Goal: Information Seeking & Learning: Learn about a topic

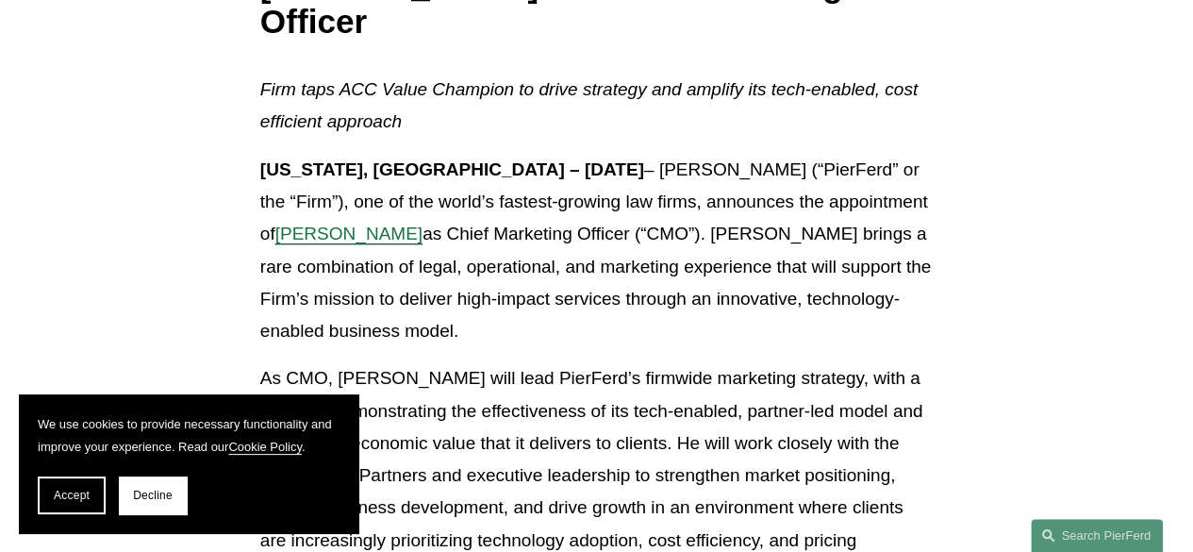
scroll to position [423, 0]
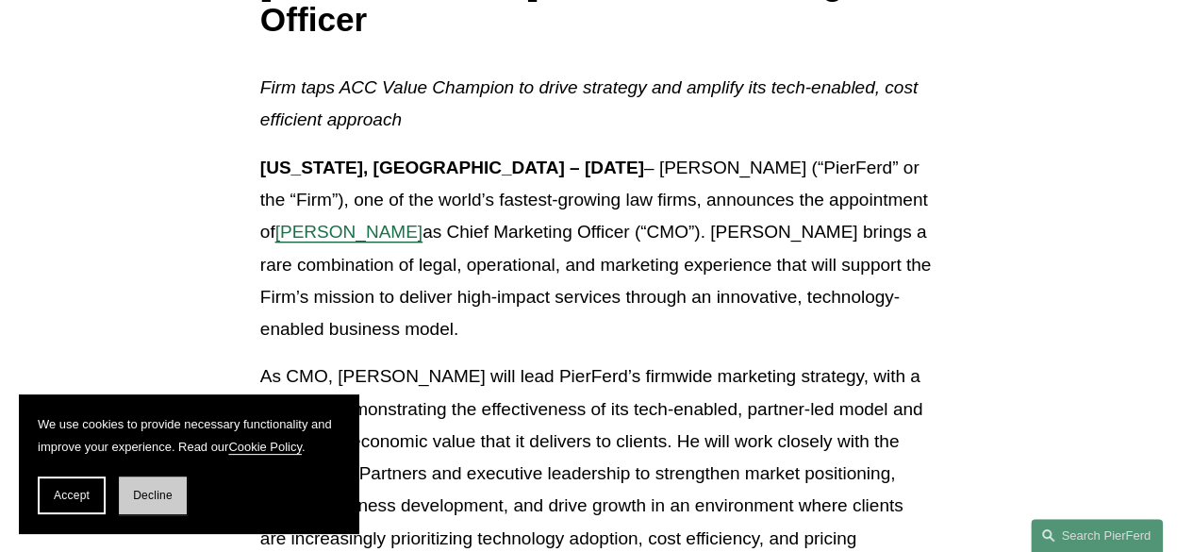
click at [143, 497] on span "Decline" at bounding box center [153, 495] width 40 height 13
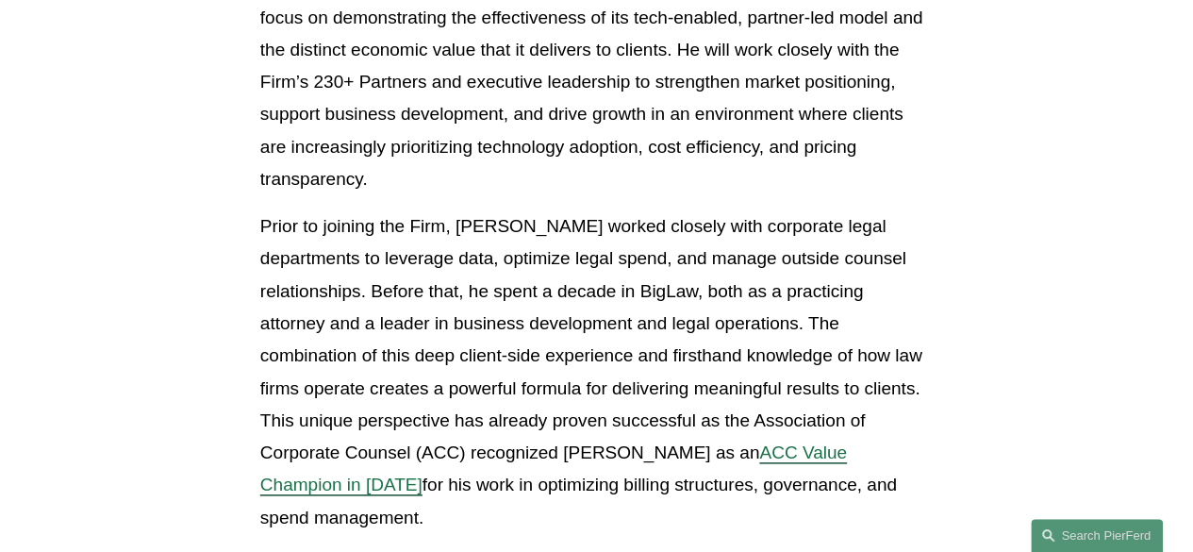
scroll to position [828, 0]
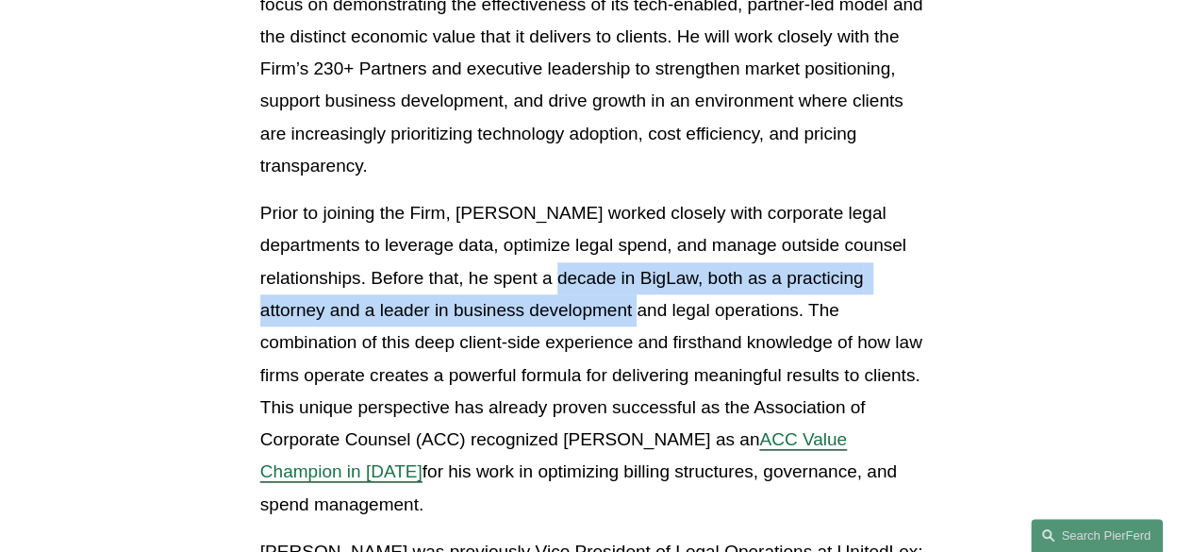
drag, startPoint x: 520, startPoint y: 210, endPoint x: 533, endPoint y: 237, distance: 29.5
click at [533, 237] on p "Prior to joining the Firm, [PERSON_NAME] worked closely with corporate legal de…" at bounding box center [596, 358] width 672 height 323
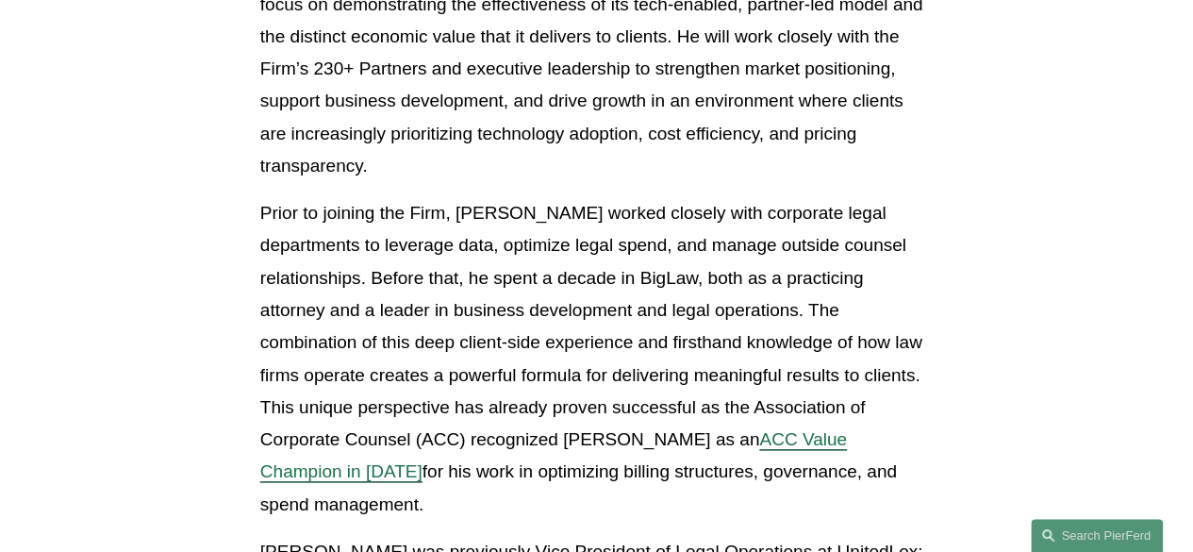
click at [555, 322] on p "Prior to joining the Firm, [PERSON_NAME] worked closely with corporate legal de…" at bounding box center [596, 358] width 672 height 323
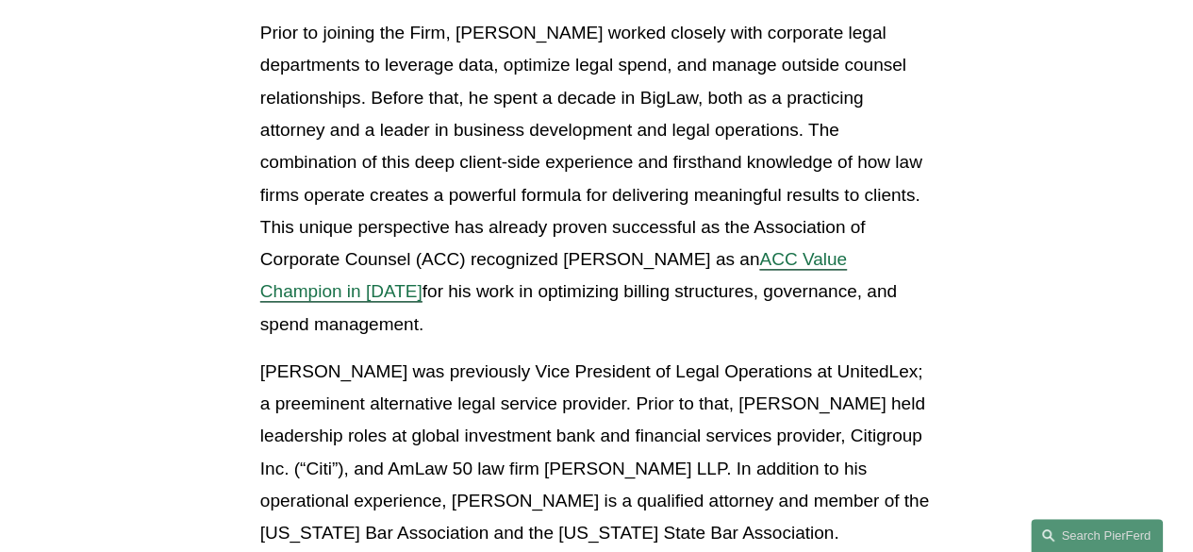
scroll to position [1013, 0]
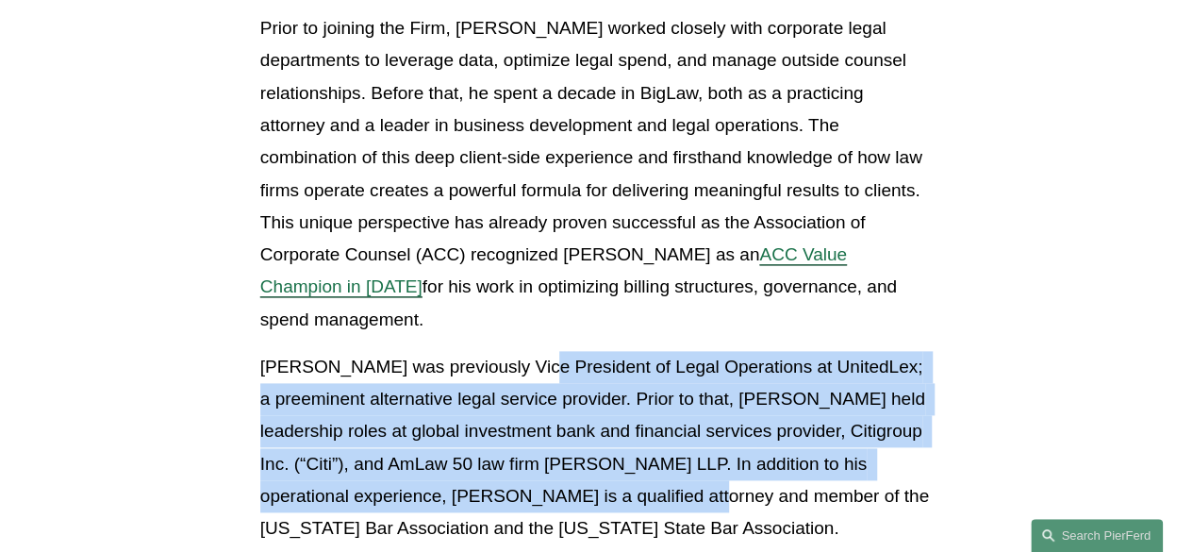
drag, startPoint x: 522, startPoint y: 259, endPoint x: 592, endPoint y: 389, distance: 148.1
click at [592, 389] on p "[PERSON_NAME] was previously Vice President of Legal Operations at UnitedLex; a…" at bounding box center [596, 448] width 672 height 194
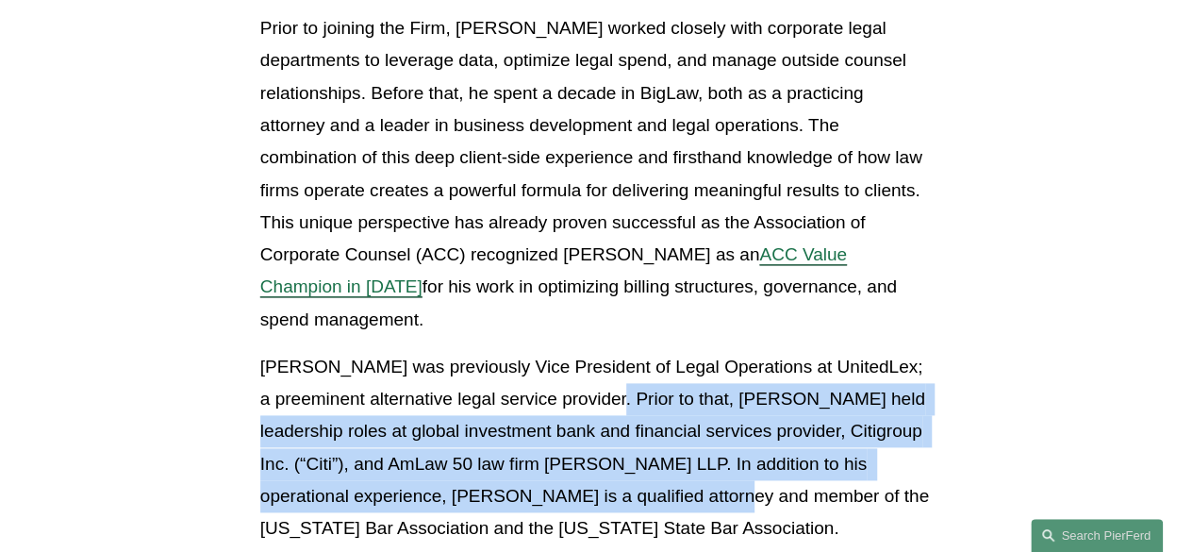
drag, startPoint x: 617, startPoint y: 398, endPoint x: 568, endPoint y: 291, distance: 117.3
click at [568, 351] on p "[PERSON_NAME] was previously Vice President of Legal Operations at UnitedLex; a…" at bounding box center [596, 448] width 672 height 194
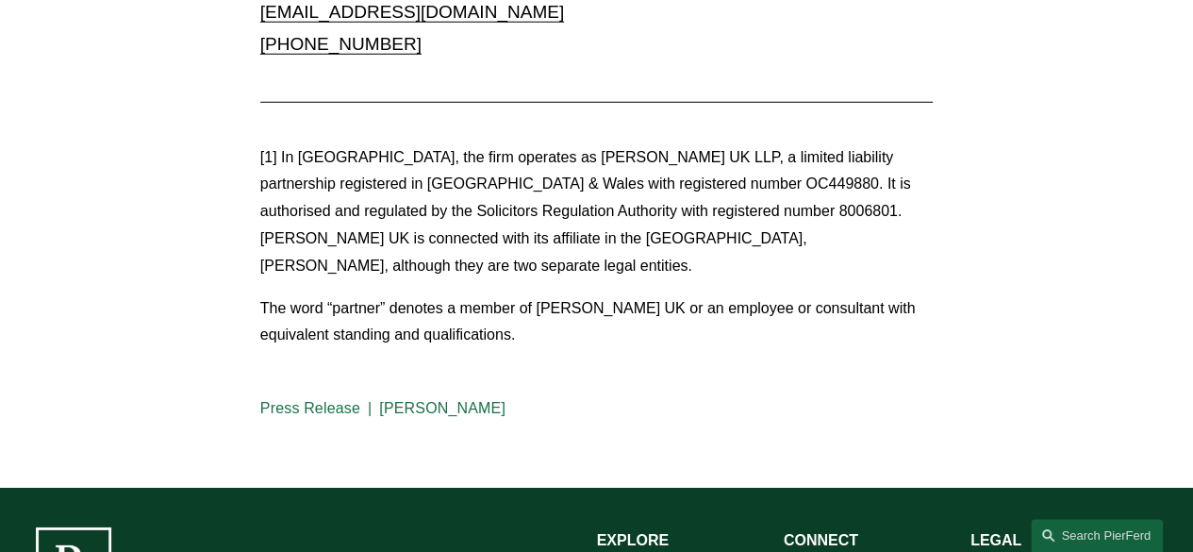
scroll to position [2620, 0]
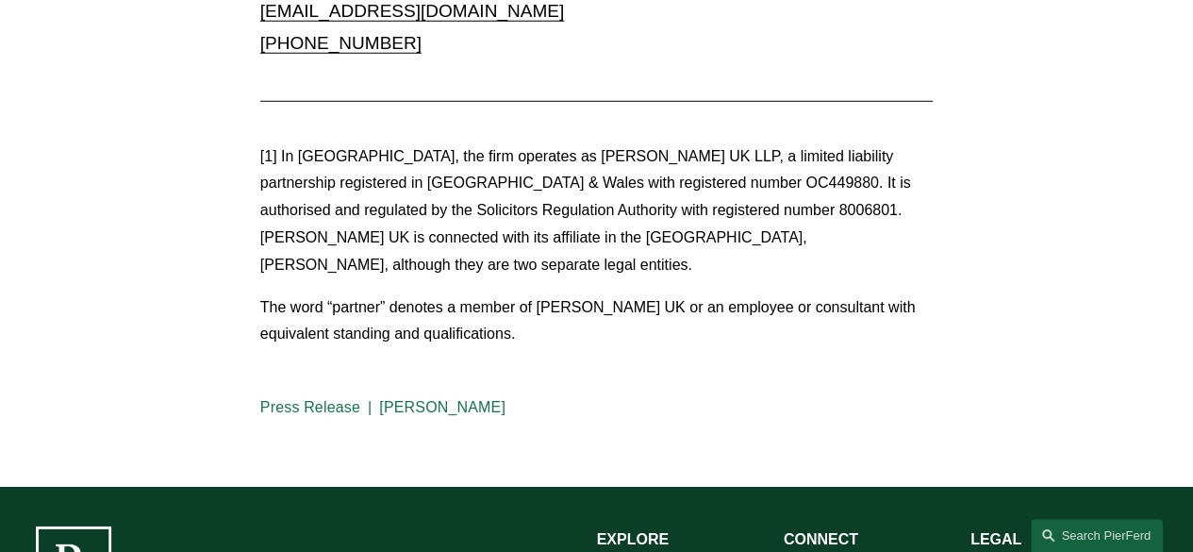
click at [421, 399] on link "[PERSON_NAME]" at bounding box center [442, 407] width 126 height 16
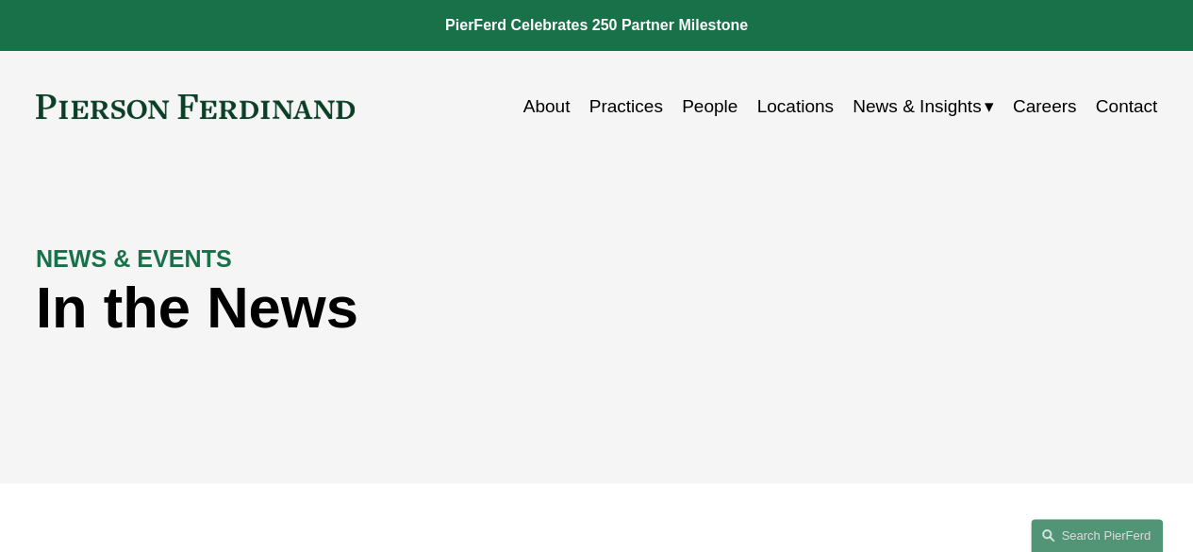
scroll to position [415, 0]
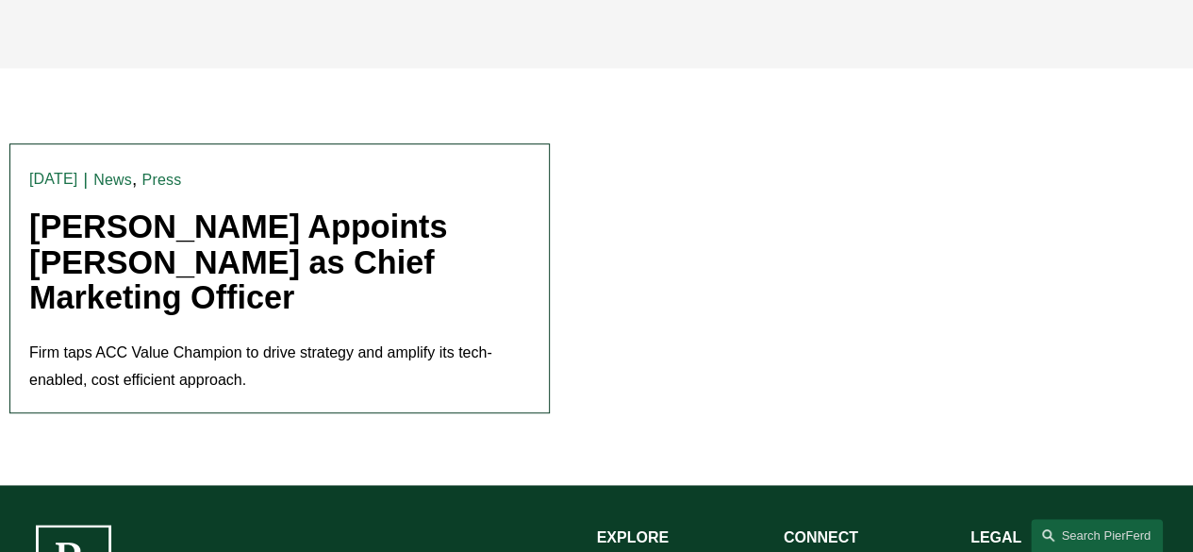
click at [186, 274] on link "[PERSON_NAME] Appoints [PERSON_NAME] as Chief Marketing Officer" at bounding box center [238, 261] width 418 height 107
